Goal: Task Accomplishment & Management: Manage account settings

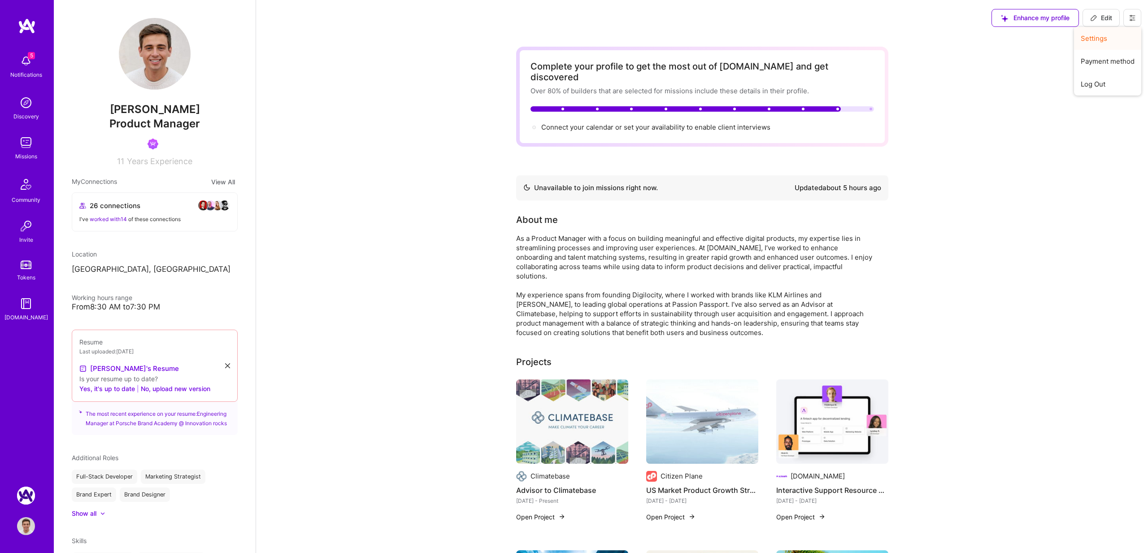
click at [1099, 39] on button "Settings" at bounding box center [1107, 38] width 67 height 23
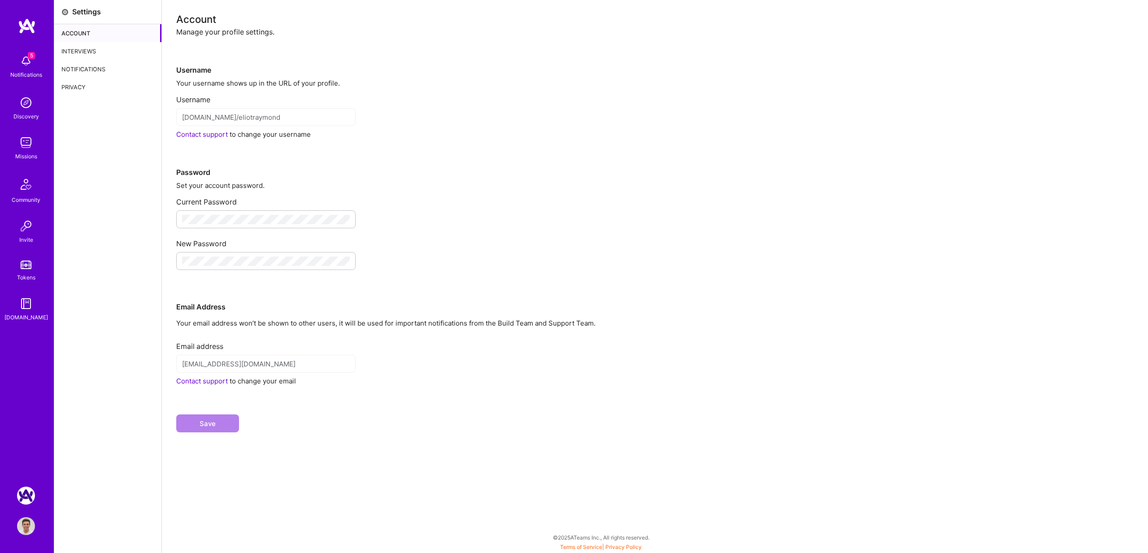
click at [84, 55] on div "Interviews" at bounding box center [107, 51] width 107 height 18
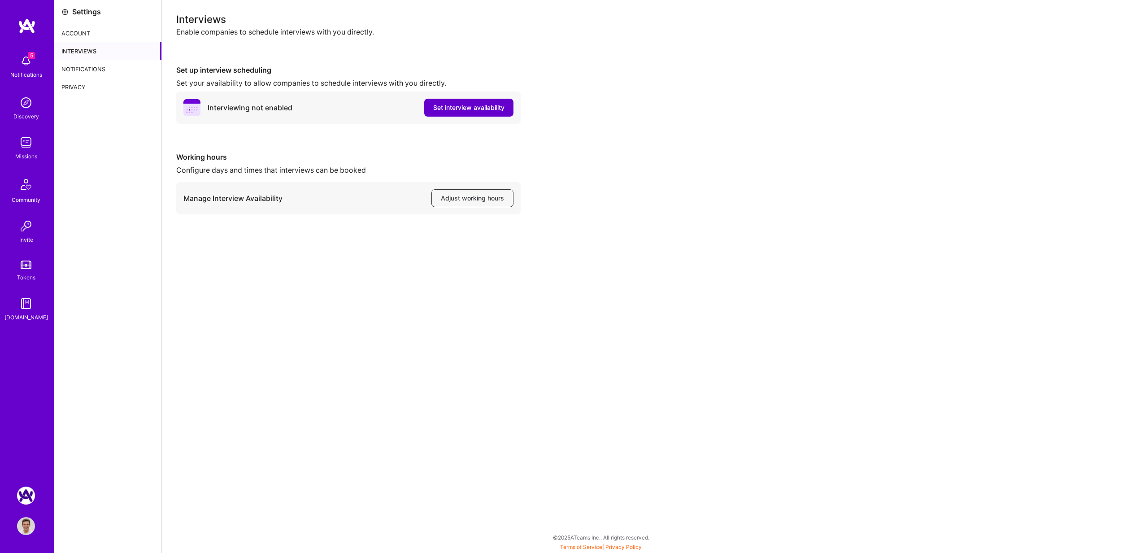
click at [497, 110] on span "Set interview availability" at bounding box center [468, 107] width 71 height 9
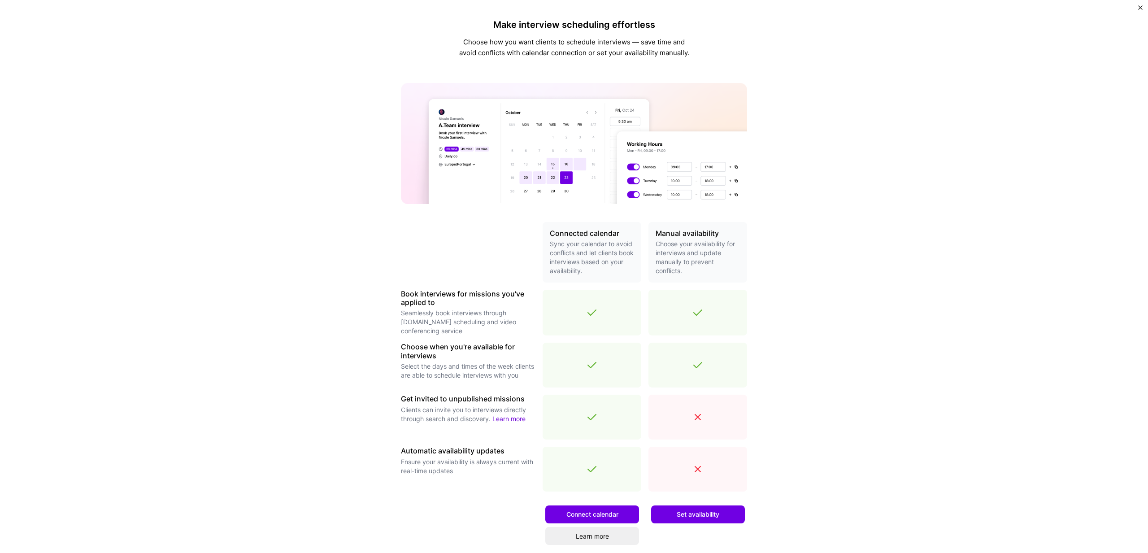
click at [1137, 8] on div "Make interview scheduling effortless Choose how you want clients to schedule in…" at bounding box center [574, 276] width 1148 height 553
click at [1140, 8] on img "Close" at bounding box center [1140, 7] width 4 height 4
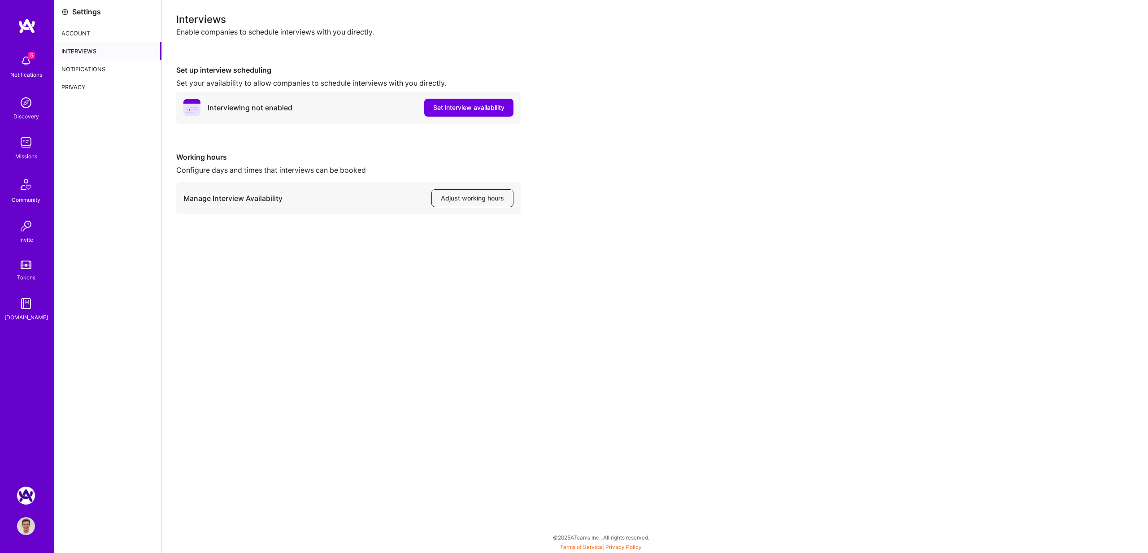
click at [469, 204] on button "Adjust working hours" at bounding box center [472, 198] width 82 height 18
